Goal: Task Accomplishment & Management: Use online tool/utility

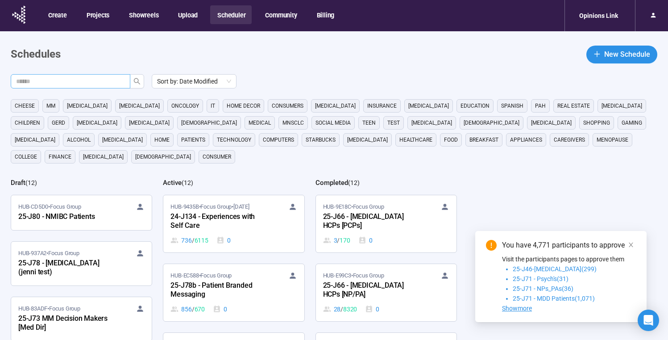
click at [63, 81] on input "text" at bounding box center [67, 81] width 102 height 10
type input "**********"
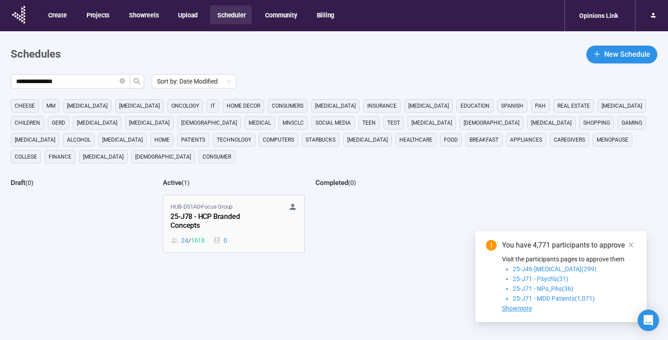
click at [201, 210] on span "HUB-D51A0 • Focus Group" at bounding box center [202, 206] width 62 height 9
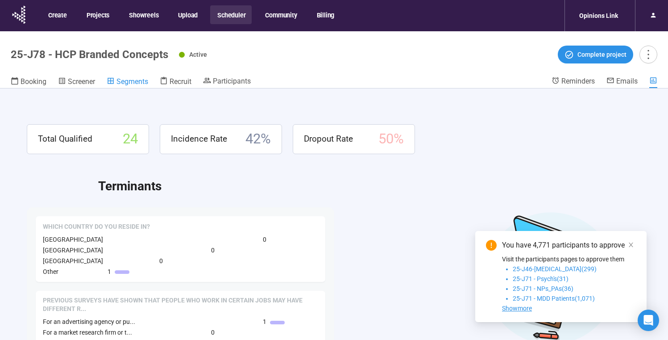
click at [146, 82] on span "Segments" at bounding box center [133, 81] width 32 height 8
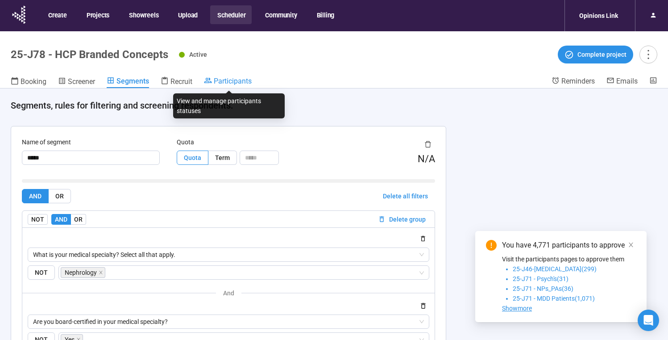
click at [231, 83] on span "Participants" at bounding box center [233, 81] width 38 height 8
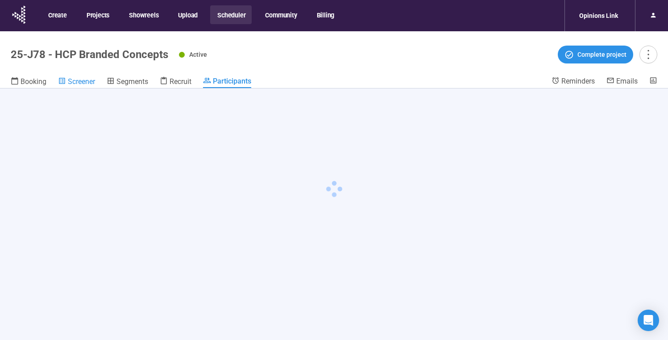
click at [68, 84] on span "Screener" at bounding box center [81, 81] width 27 height 8
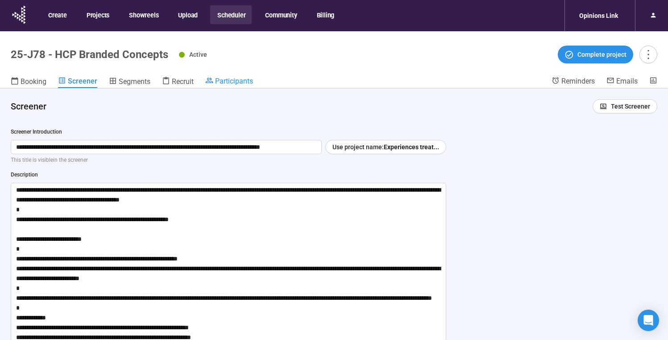
click at [227, 85] on link "Participants" at bounding box center [229, 81] width 48 height 11
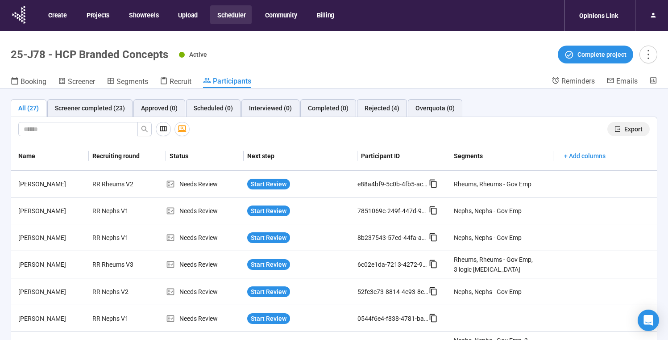
click at [624, 129] on span "Export" at bounding box center [633, 129] width 18 height 10
click at [92, 80] on span "Screener" at bounding box center [81, 81] width 27 height 8
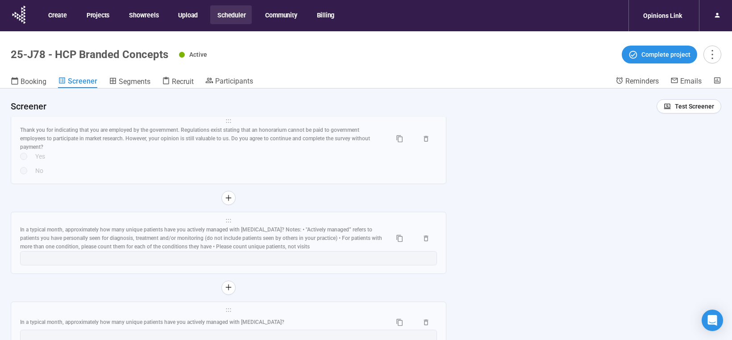
scroll to position [5452, 0]
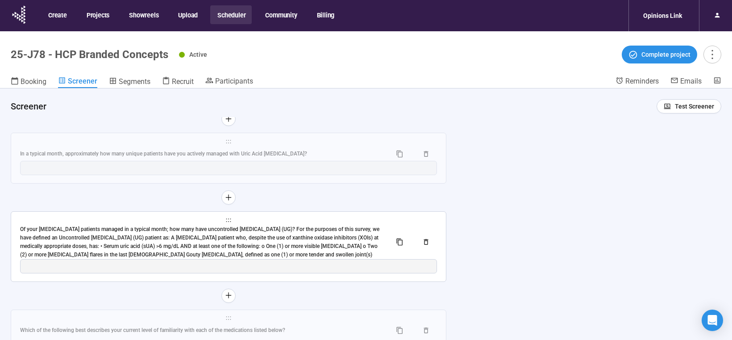
click at [266, 242] on div "Of your [MEDICAL_DATA] patients managed in a typical month; how many have uncon…" at bounding box center [202, 241] width 364 height 33
click at [0, 0] on span "Number" at bounding box center [0, 0] width 0 height 0
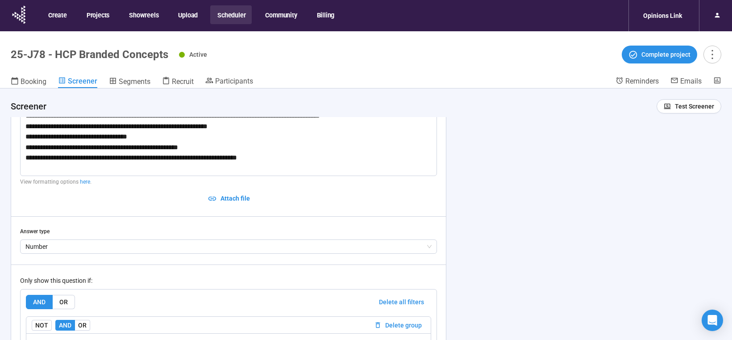
scroll to position [31, 0]
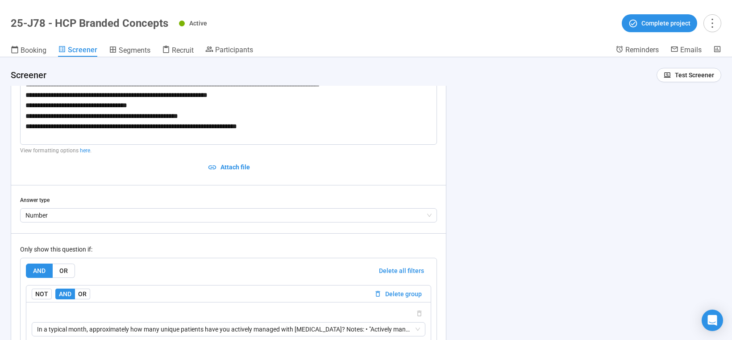
click at [491, 227] on div "**********" at bounding box center [366, 198] width 732 height 283
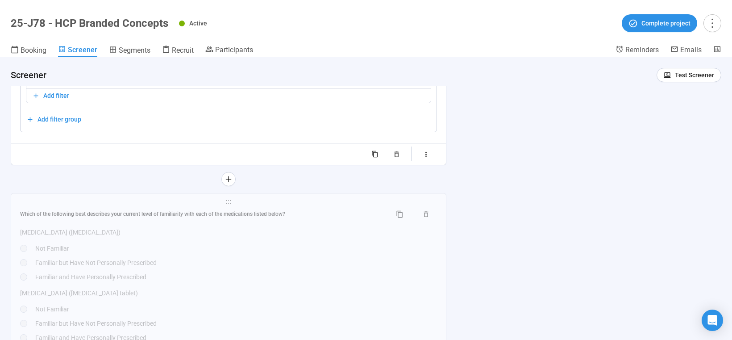
scroll to position [5746, 0]
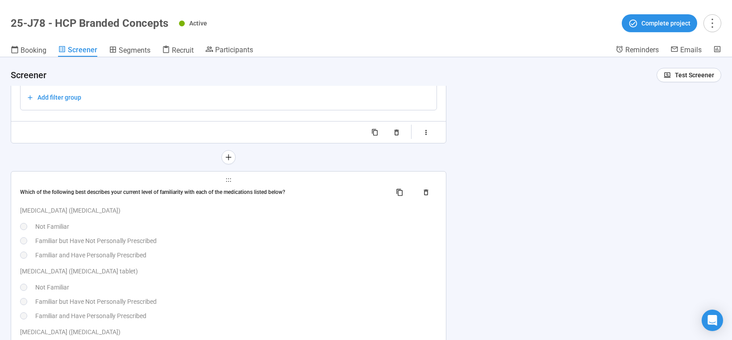
click at [324, 221] on div "Not Familiar" at bounding box center [236, 226] width 402 height 10
click at [0, 0] on div "**********" at bounding box center [0, 0] width 0 height 0
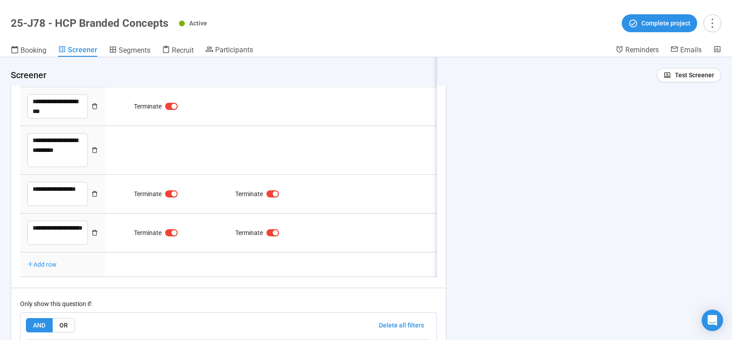
type textarea "**********"
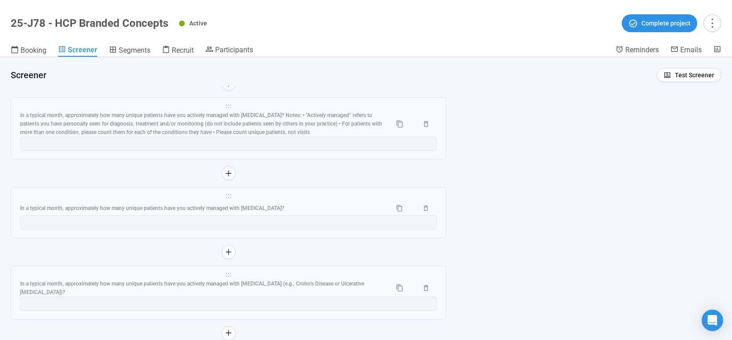
scroll to position [4767, 0]
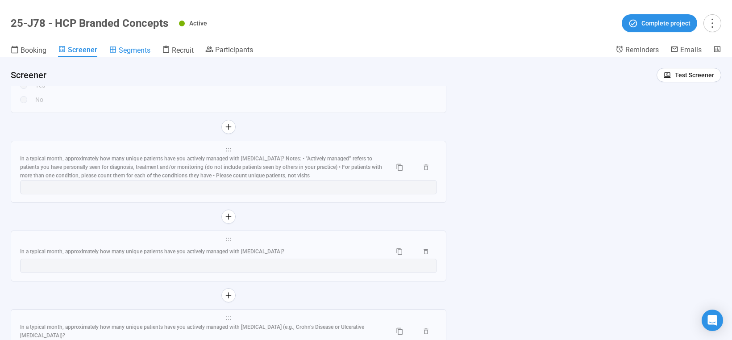
click at [141, 50] on span "Segments" at bounding box center [135, 50] width 32 height 8
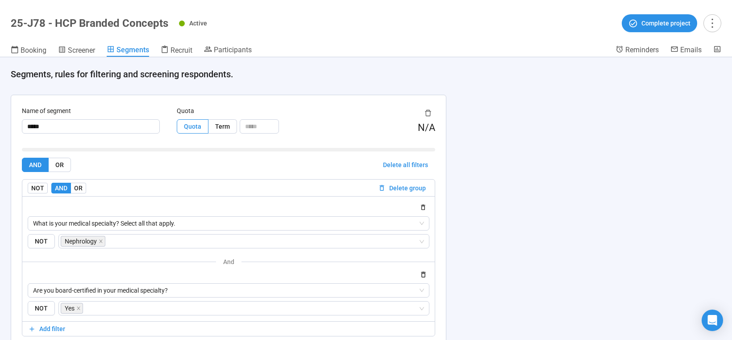
click at [582, 190] on div "**********" at bounding box center [366, 198] width 732 height 283
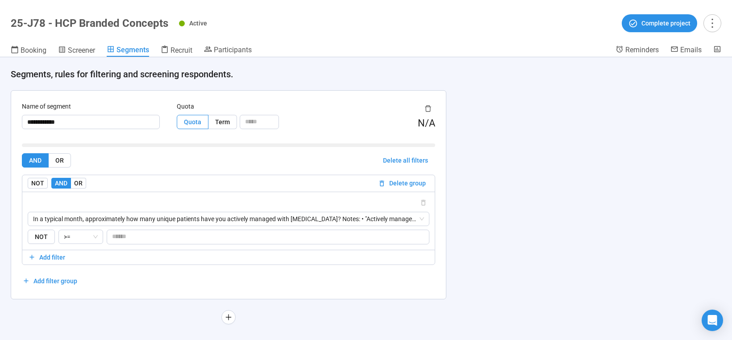
scroll to position [1512, 0]
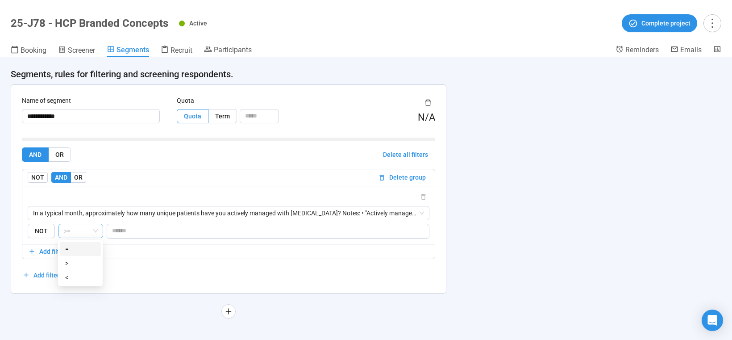
click at [75, 233] on span ">=" at bounding box center [81, 230] width 34 height 13
click at [122, 181] on div "NOT AND OR" at bounding box center [201, 177] width 347 height 11
click at [81, 53] on span "Screener" at bounding box center [81, 50] width 27 height 8
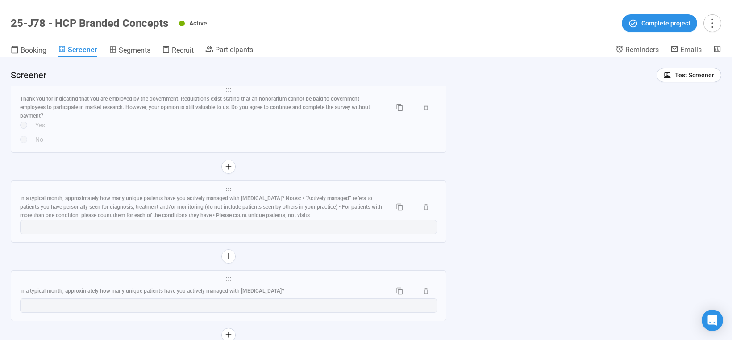
scroll to position [5452, 0]
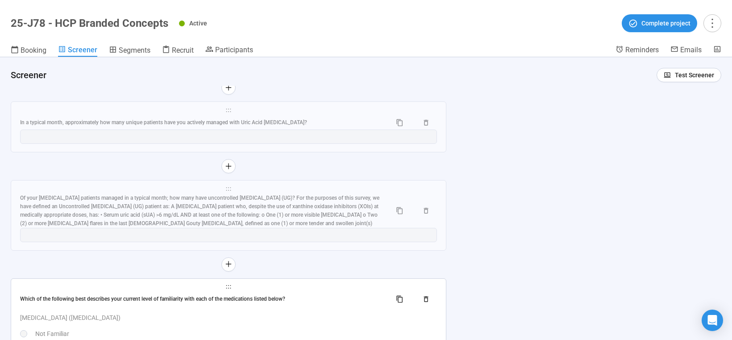
click at [326, 293] on div "Which of the following best describes your current level of familiarity with ea…" at bounding box center [228, 299] width 417 height 14
click at [0, 0] on input "**********" at bounding box center [0, 0] width 0 height 0
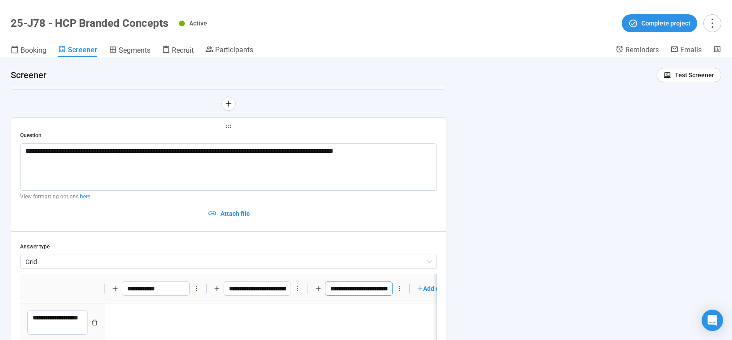
type textarea "**********"
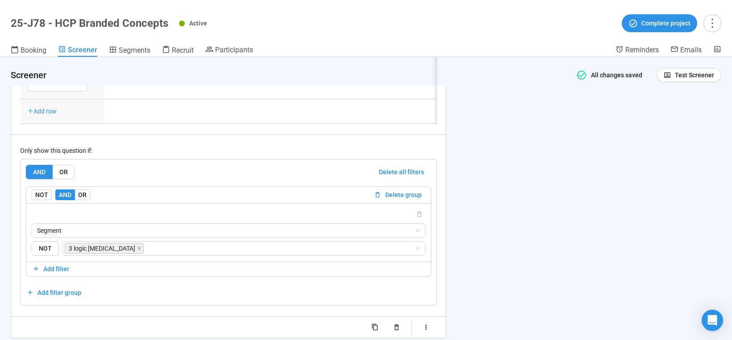
scroll to position [5932, 0]
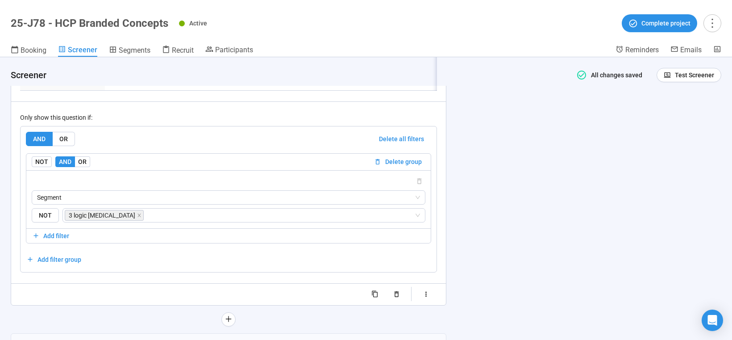
click at [56, 122] on div "Only show this question if:" at bounding box center [228, 117] width 417 height 10
click at [95, 48] on span "Screener" at bounding box center [82, 50] width 29 height 8
click at [143, 50] on span "Segments" at bounding box center [135, 50] width 32 height 8
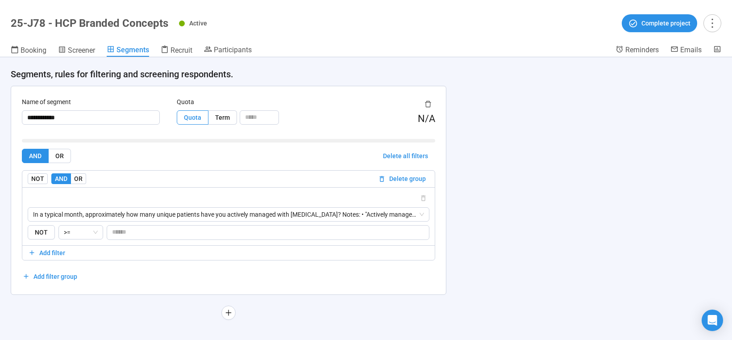
scroll to position [1512, 0]
click at [71, 233] on span ">=" at bounding box center [81, 230] width 34 height 13
click at [158, 264] on div "AND OR Delete all filters NOT AND OR Delete group In a typical month, approxima…" at bounding box center [228, 214] width 413 height 135
click at [59, 251] on span "Add filter" at bounding box center [52, 251] width 26 height 10
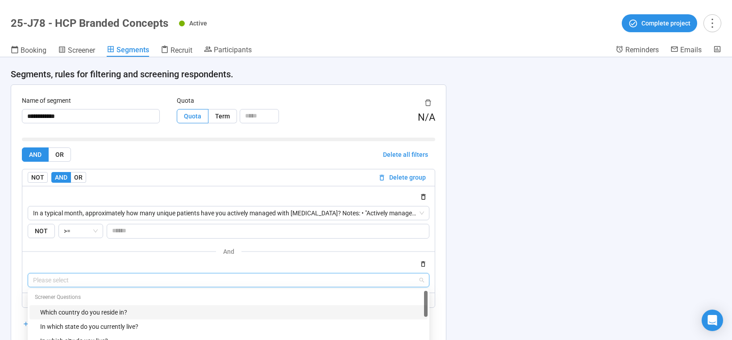
click at [70, 279] on input "search" at bounding box center [228, 279] width 391 height 13
click at [98, 261] on div at bounding box center [229, 263] width 402 height 11
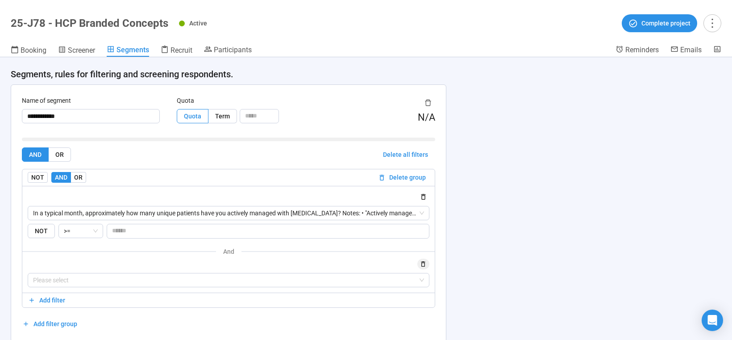
click at [423, 266] on icon "button" at bounding box center [423, 264] width 4 height 6
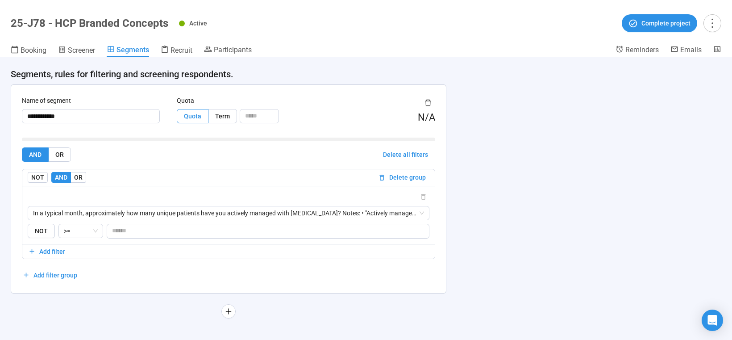
click at [216, 278] on div "AND OR Delete all filters NOT AND OR Delete group In a typical month, approxima…" at bounding box center [228, 214] width 413 height 135
click at [64, 178] on span "AND" at bounding box center [61, 177] width 12 height 7
click at [73, 279] on span "Add filter group" at bounding box center [55, 275] width 44 height 10
click at [46, 277] on div "AND OR Delete all filters NOT AND OR Delete group In a typical month, approxima…" at bounding box center [228, 214] width 413 height 135
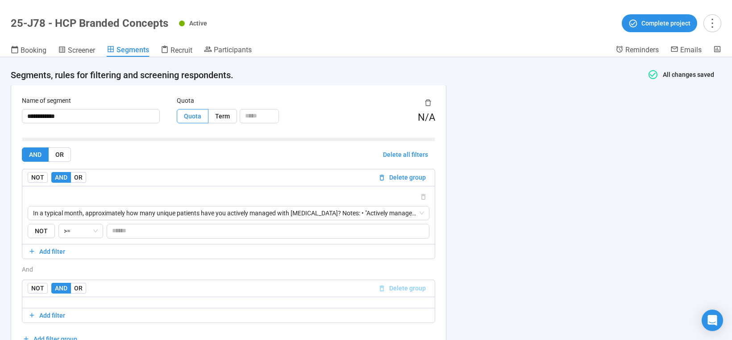
click at [407, 290] on span "Delete group" at bounding box center [407, 288] width 37 height 10
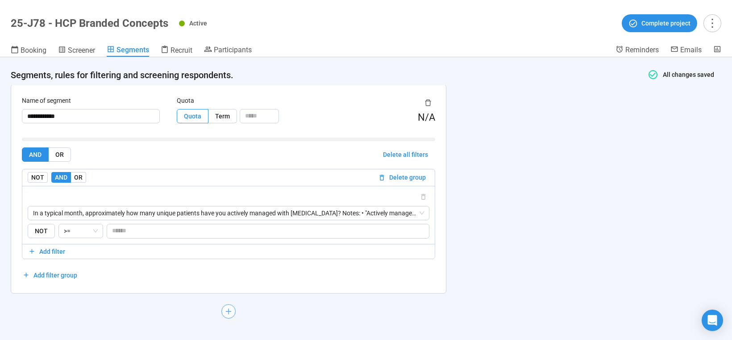
click at [229, 310] on icon "plus" at bounding box center [228, 311] width 7 height 7
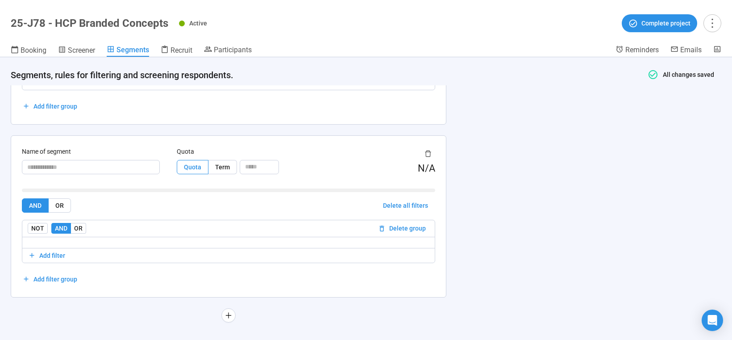
scroll to position [1686, 0]
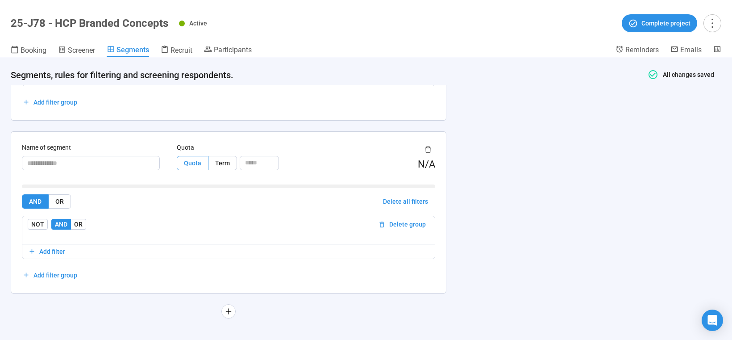
click at [430, 150] on icon "delete" at bounding box center [428, 149] width 6 height 6
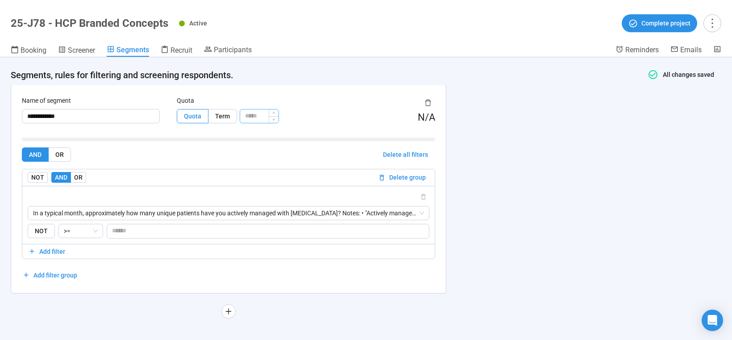
click at [252, 117] on input "number" at bounding box center [259, 115] width 38 height 13
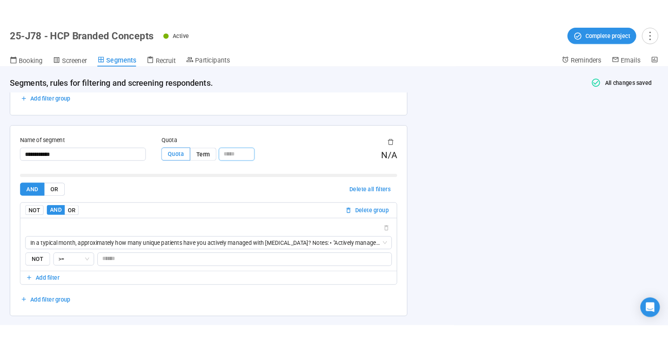
scroll to position [1428, 0]
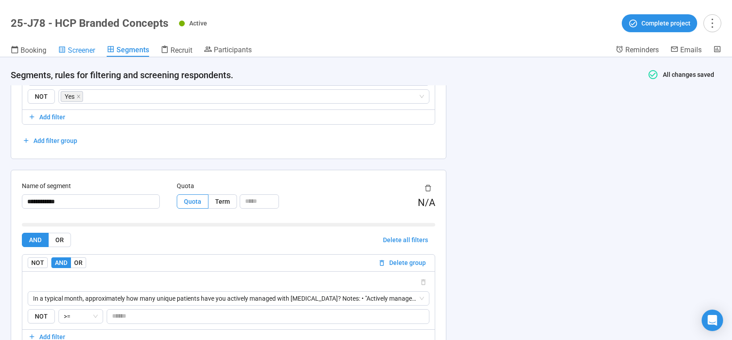
click at [61, 48] on icon at bounding box center [62, 50] width 8 height 8
